Goal: Information Seeking & Learning: Learn about a topic

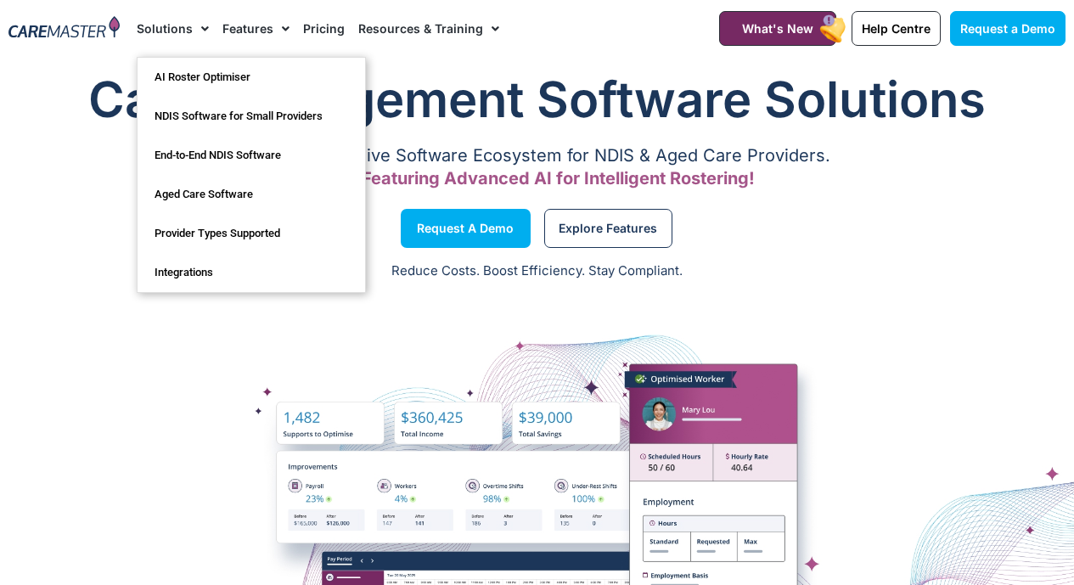
click at [205, 31] on span "Menu" at bounding box center [201, 28] width 16 height 29
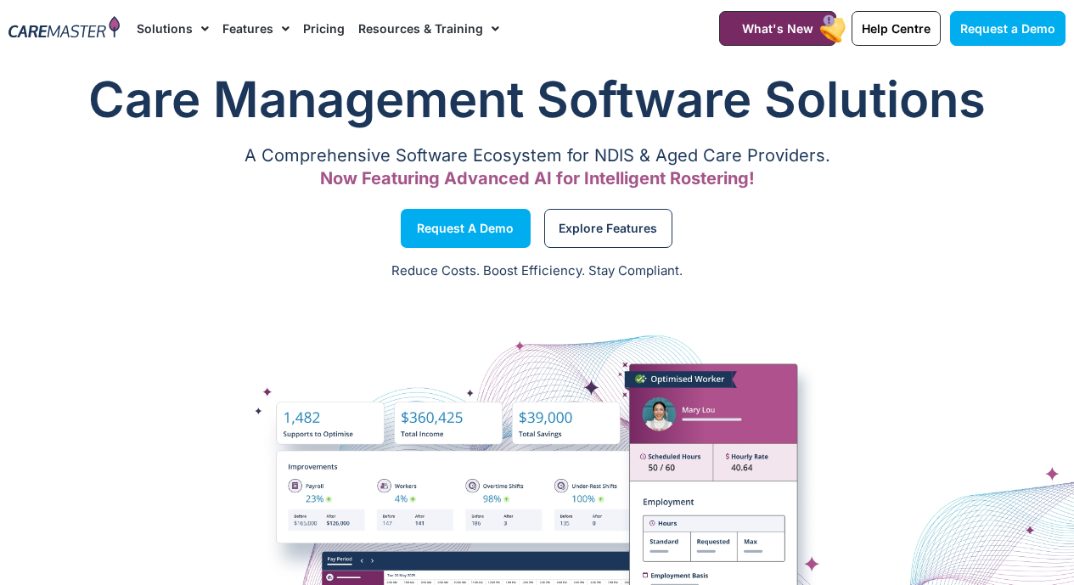
click at [205, 31] on span "Menu" at bounding box center [201, 28] width 16 height 29
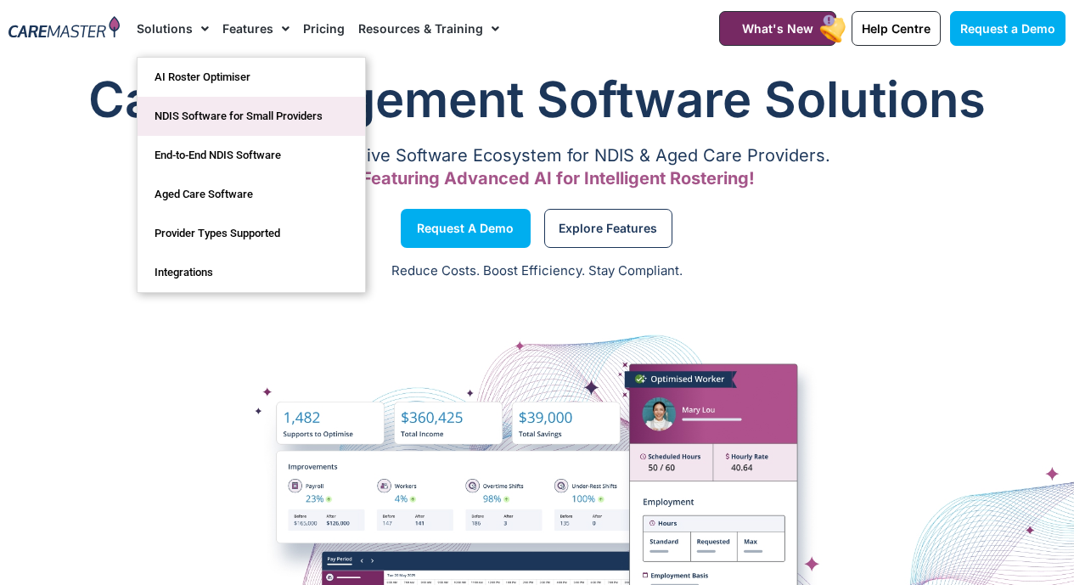
click at [203, 123] on link "NDIS Software for Small Providers" at bounding box center [252, 116] width 228 height 39
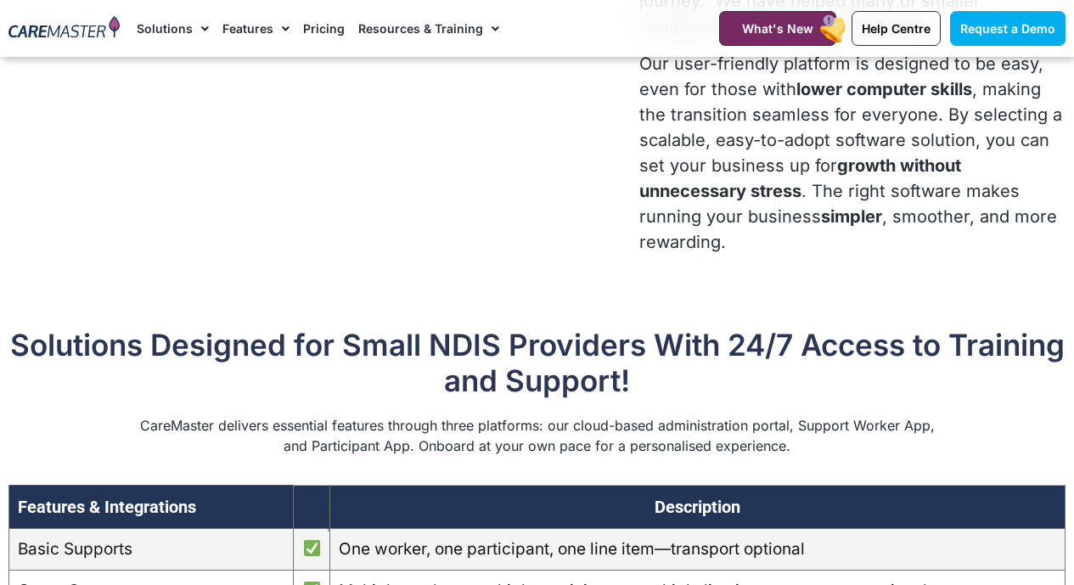
scroll to position [934, 0]
